Goal: Task Accomplishment & Management: Manage account settings

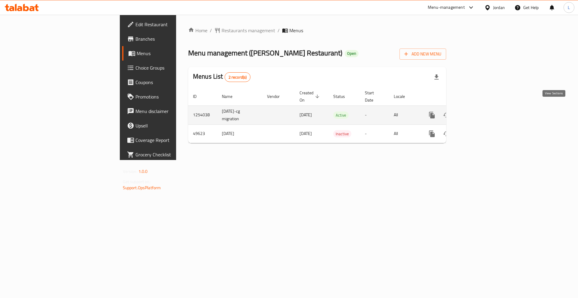
click at [479, 111] on icon "enhanced table" at bounding box center [475, 114] width 7 height 7
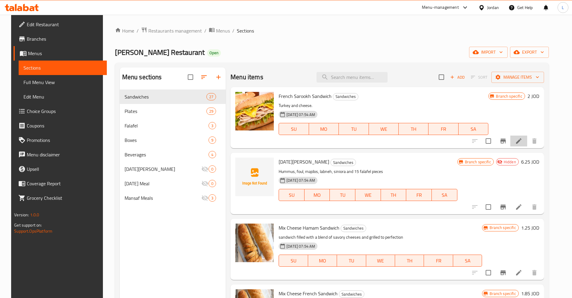
click at [527, 142] on li at bounding box center [519, 140] width 17 height 11
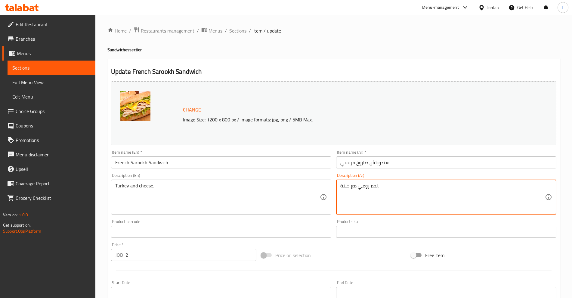
drag, startPoint x: 387, startPoint y: 186, endPoint x: 302, endPoint y: 192, distance: 84.5
paste textarea "44441"
paste textarea "وت دوغ ، [PERSON_NAME]، [PERSON_NAME]، خس، [PERSON_NAME]، تيركي"
type textarea "هوت دوغ ، مايونيز، [PERSON_NAME]، خس، [PERSON_NAME]، تيركي"
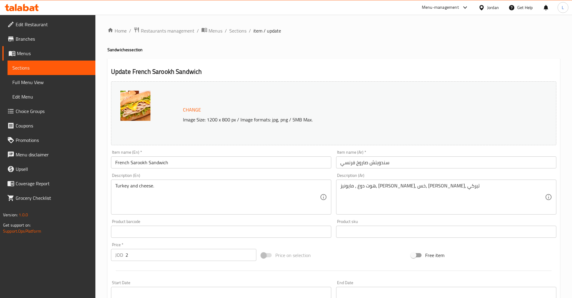
drag, startPoint x: 182, startPoint y: 182, endPoint x: 120, endPoint y: 193, distance: 63.1
click at [120, 194] on div "Turkey and cheese. Description (En)" at bounding box center [221, 196] width 220 height 35
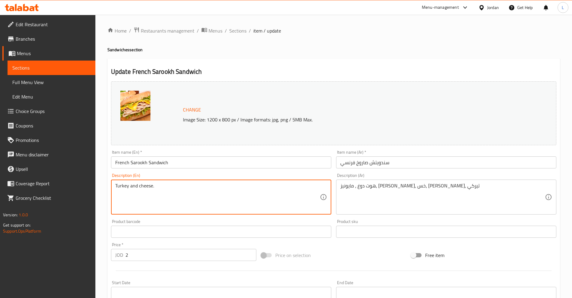
drag, startPoint x: 159, startPoint y: 186, endPoint x: 113, endPoint y: 189, distance: 46.1
click at [113, 189] on div "Turkey and cheese. Description (En)" at bounding box center [221, 196] width 220 height 35
paste textarea "Hot dog, mayonnaise, cheese, lettuce, ketchup, [GEOGRAPHIC_DATA]"
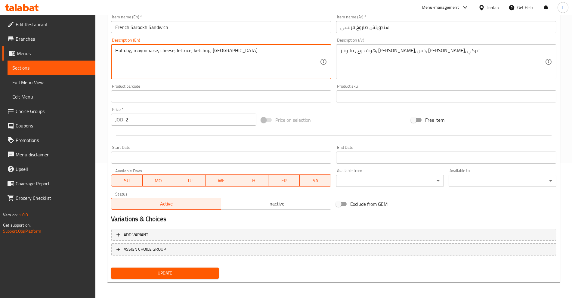
scroll to position [136, 0]
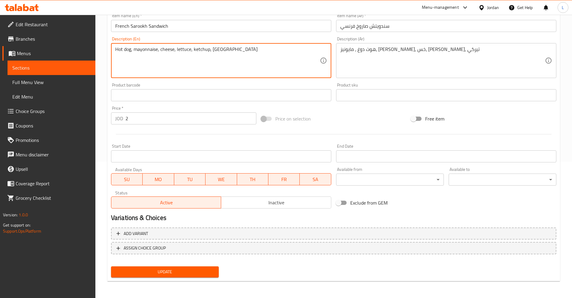
type textarea "Hot dog, mayonnaise, cheese, lettuce, ketchup, [GEOGRAPHIC_DATA]"
click at [152, 273] on span "Update" at bounding box center [165, 272] width 98 height 8
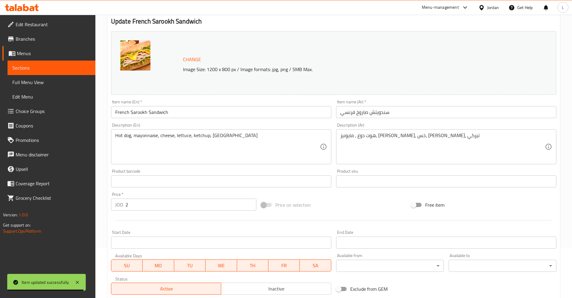
scroll to position [113, 0]
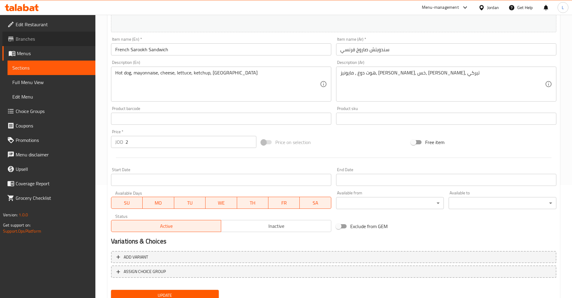
click at [24, 39] on span "Branches" at bounding box center [53, 38] width 75 height 7
